Goal: Task Accomplishment & Management: Manage account settings

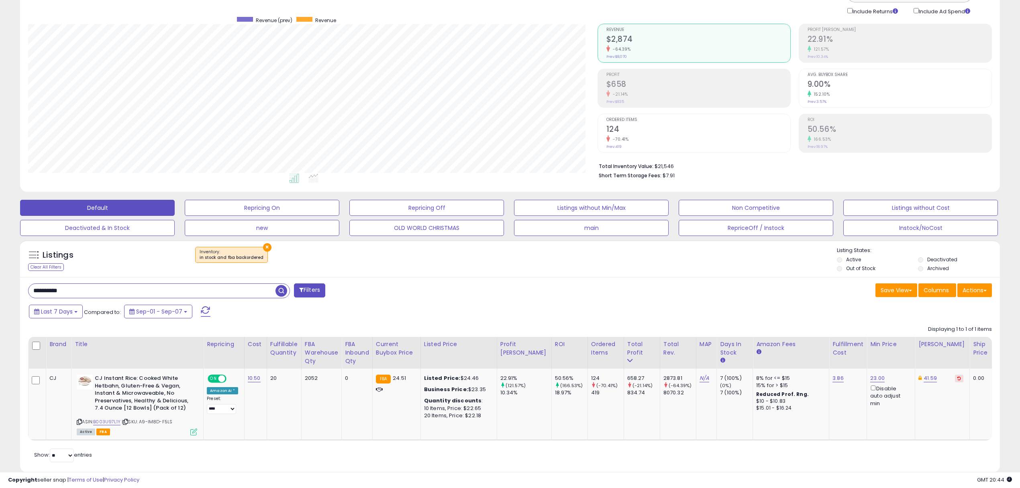
scroll to position [164, 569]
click at [264, 247] on button "×" at bounding box center [267, 247] width 8 height 8
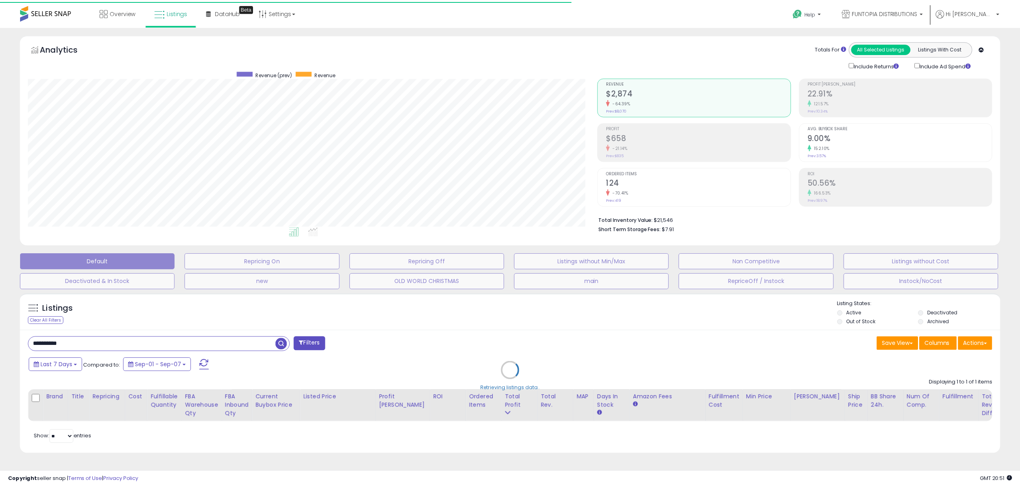
scroll to position [401435, 401030]
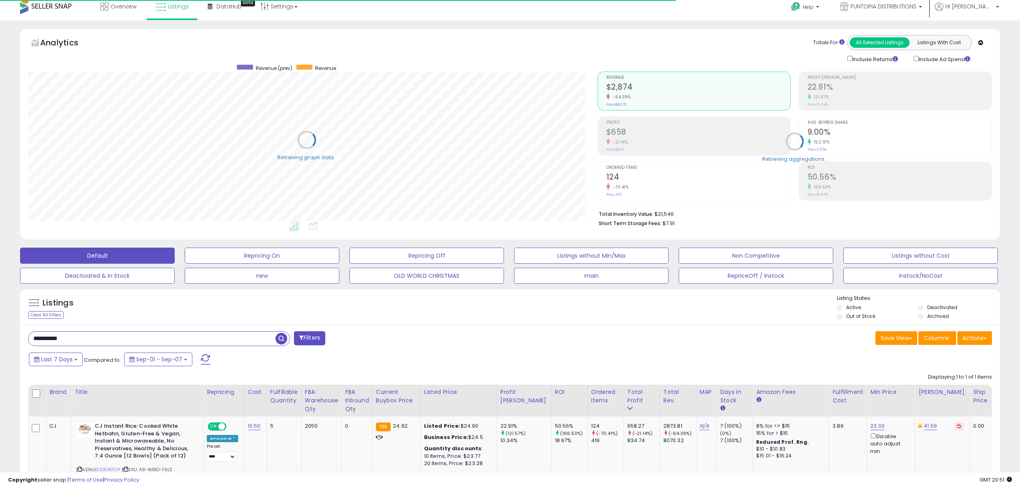
click at [993, 335] on div "Save View Save As New View Update Current View Columns Actions Import Export Vi…" at bounding box center [754, 339] width 488 height 16
click at [985, 337] on button "Actions" at bounding box center [974, 338] width 35 height 14
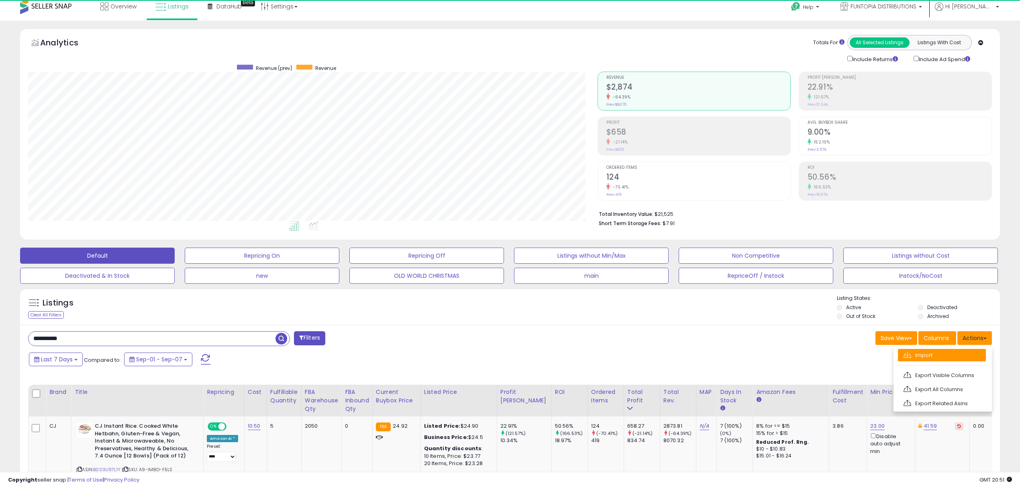
scroll to position [164, 569]
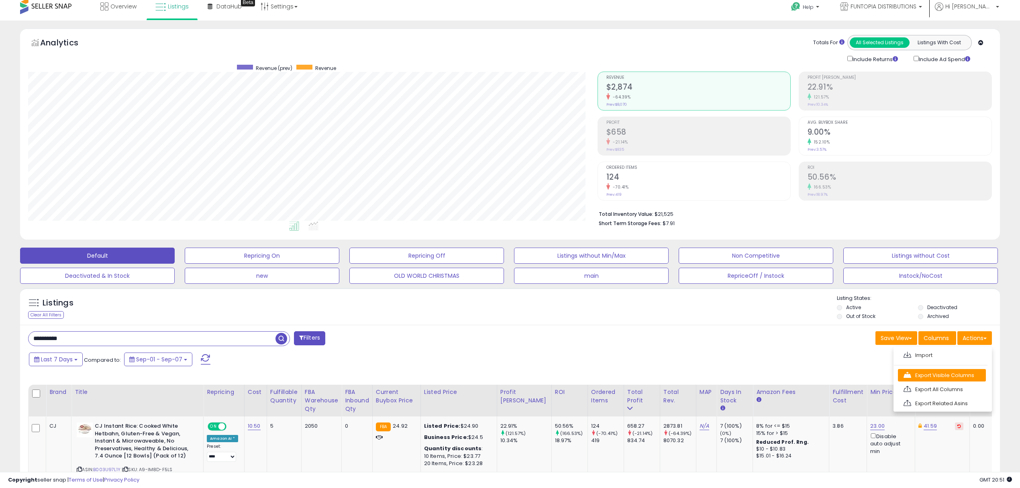
click at [966, 373] on link "Export Visible Columns" at bounding box center [942, 375] width 88 height 12
drag, startPoint x: 946, startPoint y: 0, endPoint x: 645, endPoint y: 211, distance: 367.7
click at [645, 211] on b "Total Inventory Value:" at bounding box center [626, 213] width 55 height 7
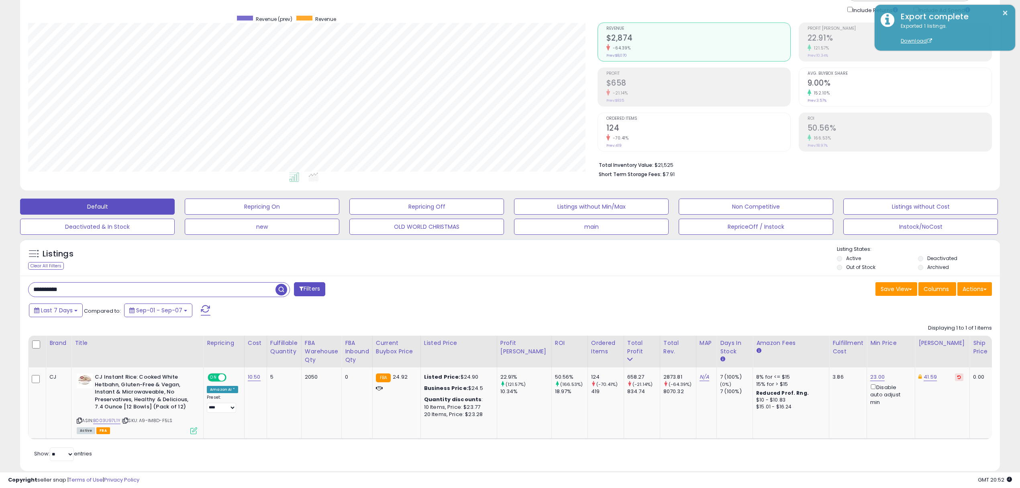
scroll to position [77, 0]
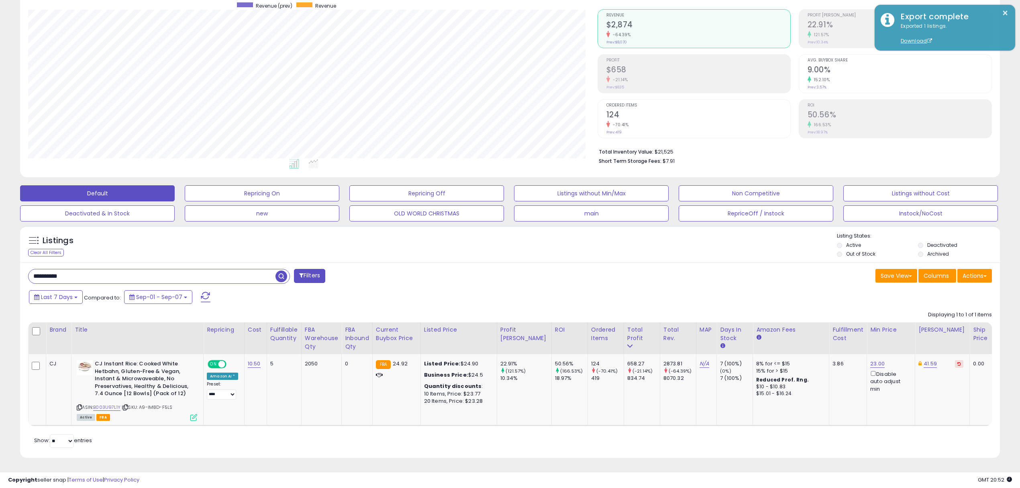
click at [58, 262] on div "**********" at bounding box center [510, 359] width 980 height 195
click at [57, 269] on input "**********" at bounding box center [152, 276] width 247 height 14
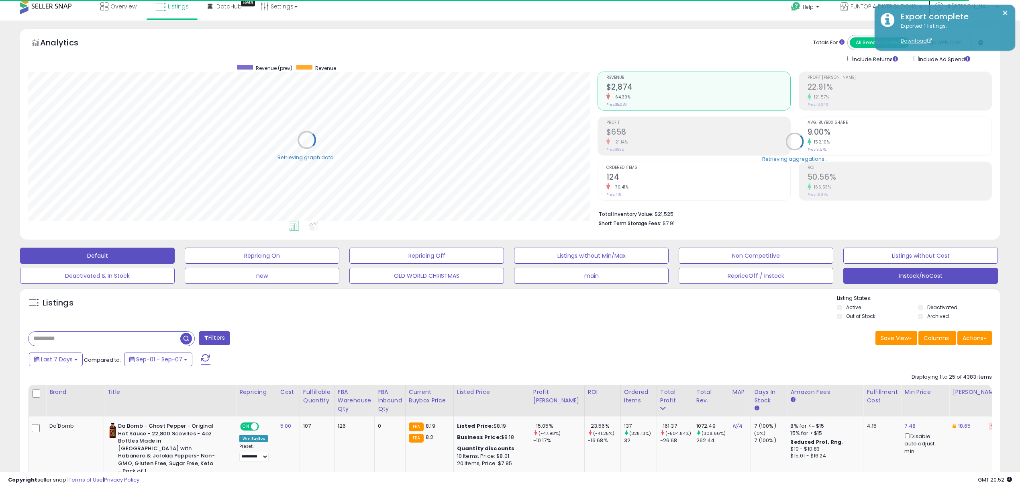
scroll to position [401435, 401030]
click at [284, 366] on div "Last 7 Days Compared to: Sep-01 - Sep-07" at bounding box center [388, 360] width 723 height 18
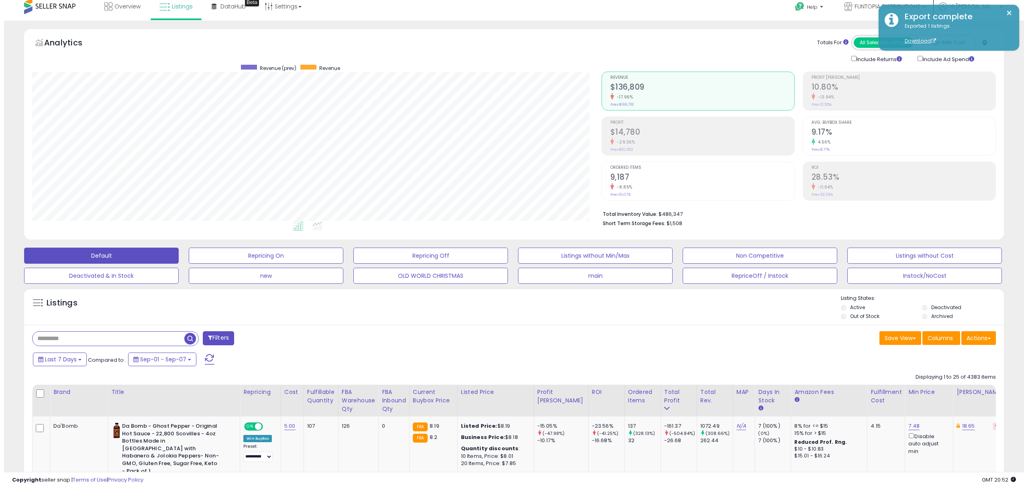
scroll to position [164, 569]
click at [971, 337] on button "Actions" at bounding box center [974, 338] width 35 height 14
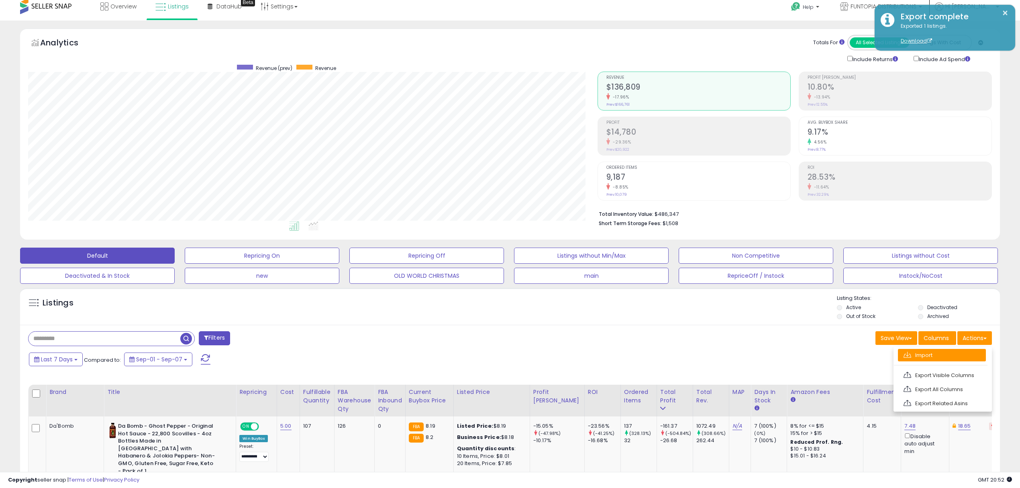
click at [949, 356] on link "Import" at bounding box center [942, 355] width 88 height 12
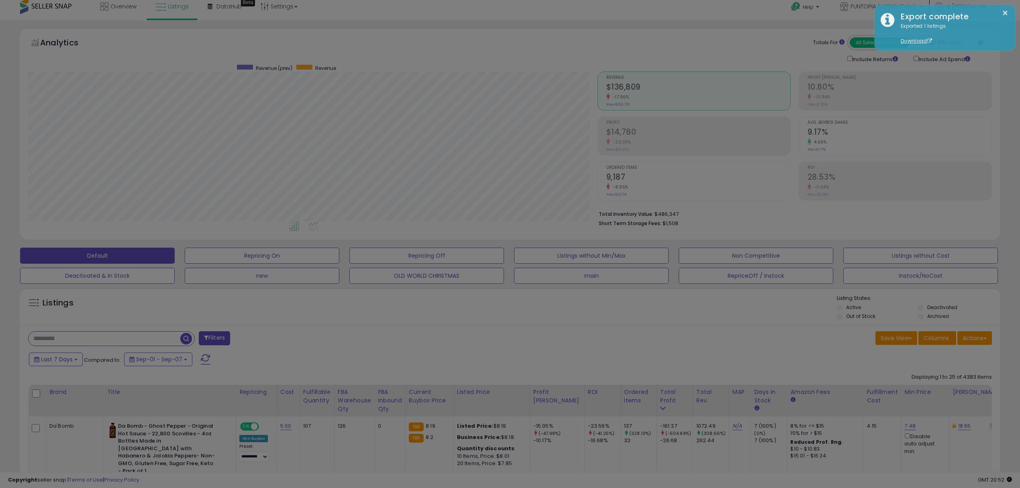
scroll to position [164, 574]
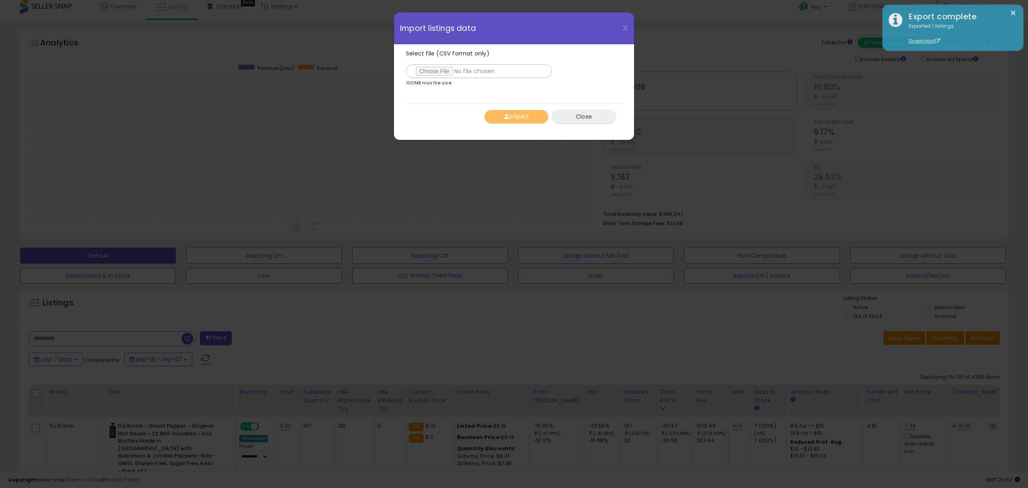
click at [595, 118] on button "Close" at bounding box center [584, 117] width 64 height 14
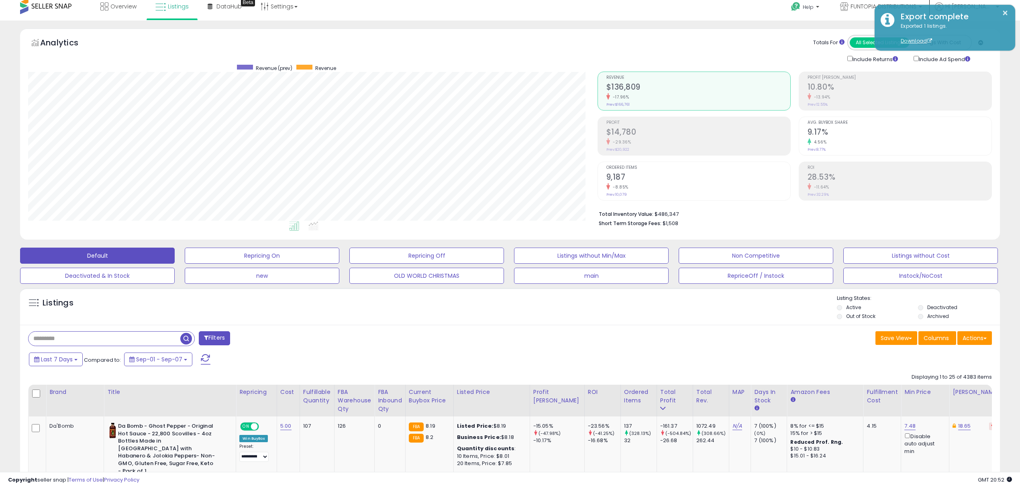
scroll to position [401435, 401030]
click at [969, 341] on button "Actions" at bounding box center [974, 338] width 35 height 14
click at [947, 378] on link "Export Visible Columns" at bounding box center [942, 375] width 88 height 12
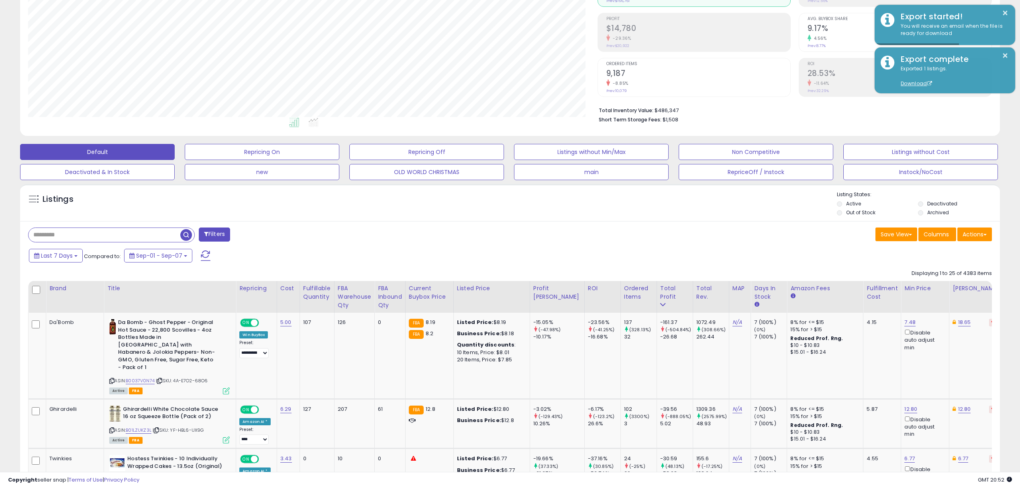
scroll to position [0, 0]
